Goal: Task Accomplishment & Management: Manage account settings

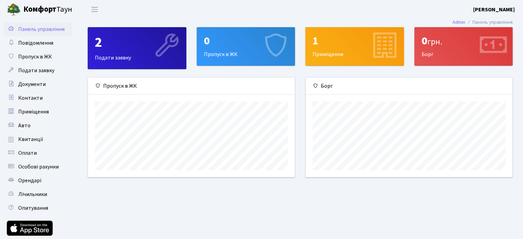
scroll to position [99, 206]
click at [90, 63] on div "2 Подати заявку" at bounding box center [137, 48] width 98 height 41
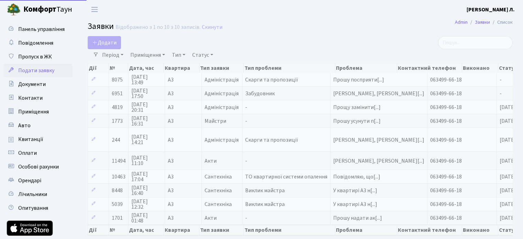
select select "25"
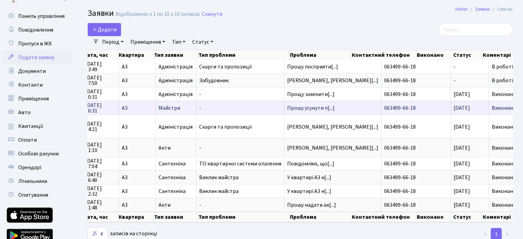
scroll to position [0, 47]
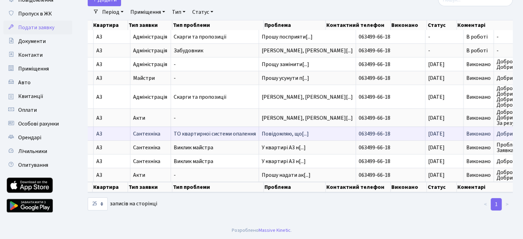
click at [243, 137] on td "ТО квартирної системи опалення" at bounding box center [215, 134] width 88 height 14
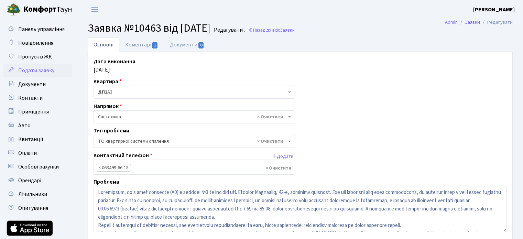
select select "14"
click at [142, 43] on link "Коментарі 1" at bounding box center [141, 44] width 45 height 14
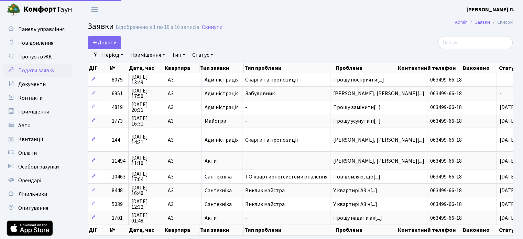
select select "25"
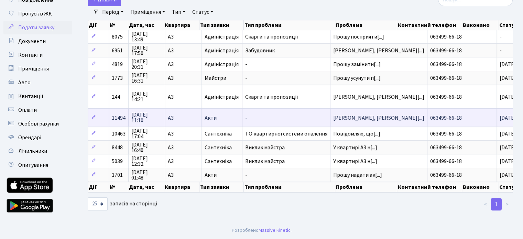
click at [262, 115] on span "-" at bounding box center [286, 118] width 82 height 6
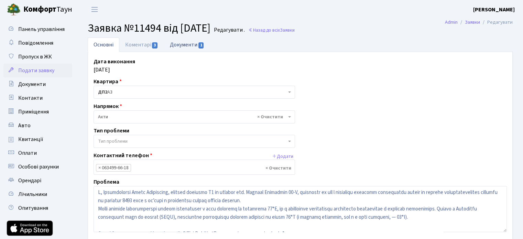
click at [188, 41] on link "Документи 1" at bounding box center [187, 44] width 46 height 14
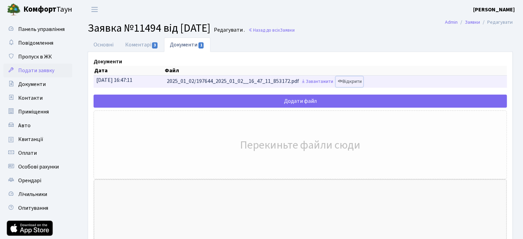
click at [361, 80] on link "Відкрити" at bounding box center [350, 81] width 28 height 11
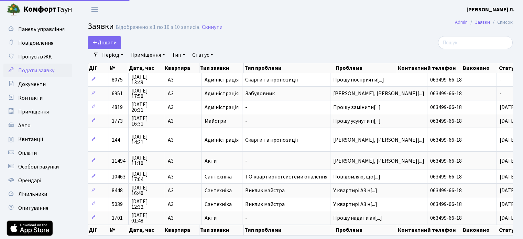
select select "25"
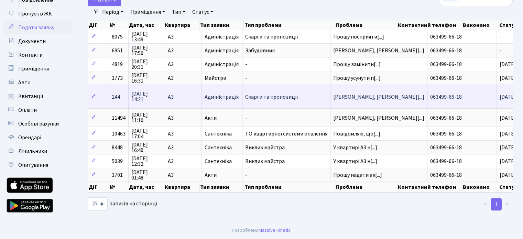
scroll to position [43, 0]
click at [284, 96] on span "Скарги та пропозиції" at bounding box center [286, 98] width 82 height 6
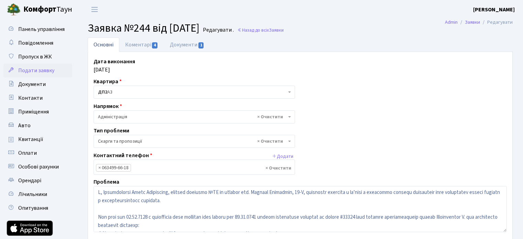
select select "55"
click at [186, 46] on link "Документи 1" at bounding box center [187, 44] width 46 height 14
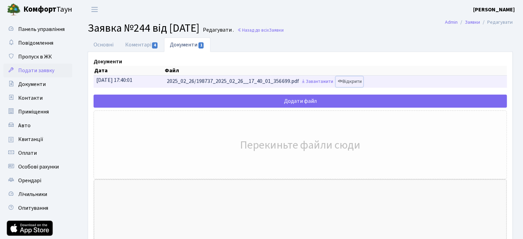
click at [363, 81] on link "Відкрити" at bounding box center [350, 81] width 28 height 11
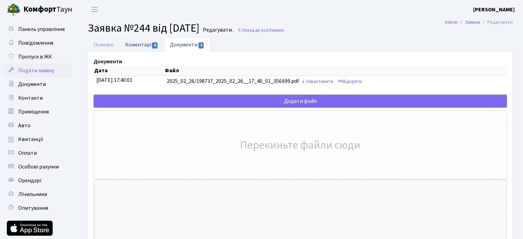
click at [136, 45] on link "Коментарі 4" at bounding box center [141, 44] width 45 height 14
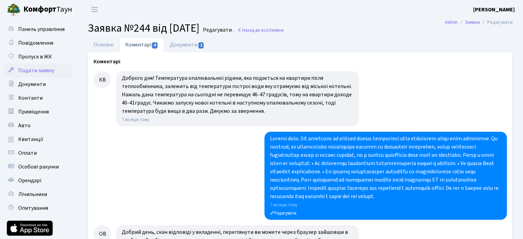
scroll to position [118, 0]
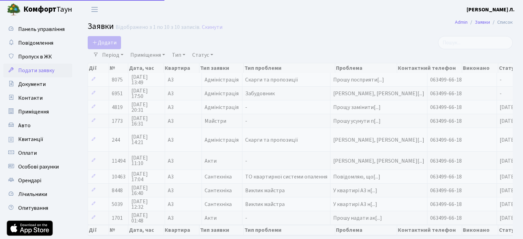
select select "25"
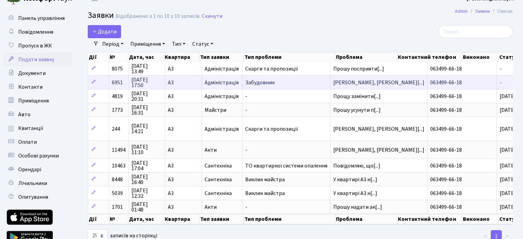
scroll to position [10, 0]
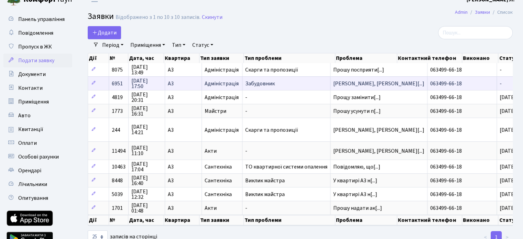
click at [219, 84] on span "Адміністрація" at bounding box center [222, 84] width 35 height 6
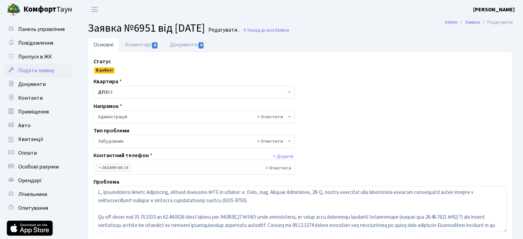
select select "64"
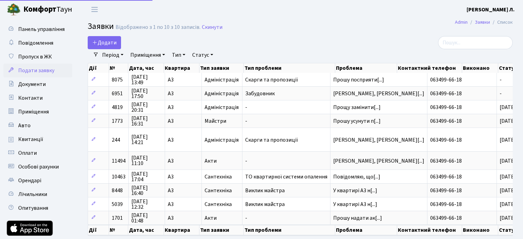
select select "25"
